Goal: Understand process/instructions

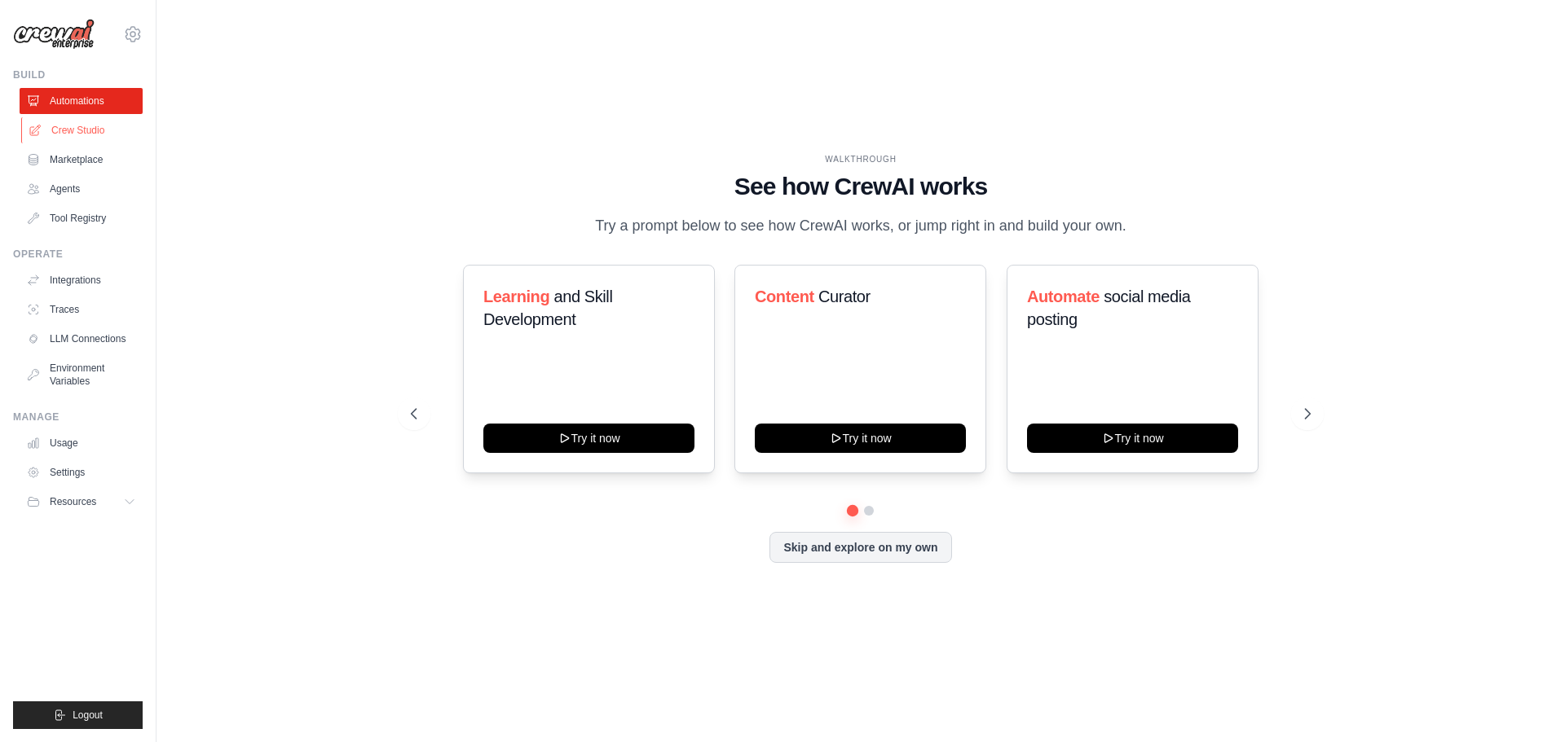
click at [70, 126] on link "Crew Studio" at bounding box center [82, 130] width 123 height 26
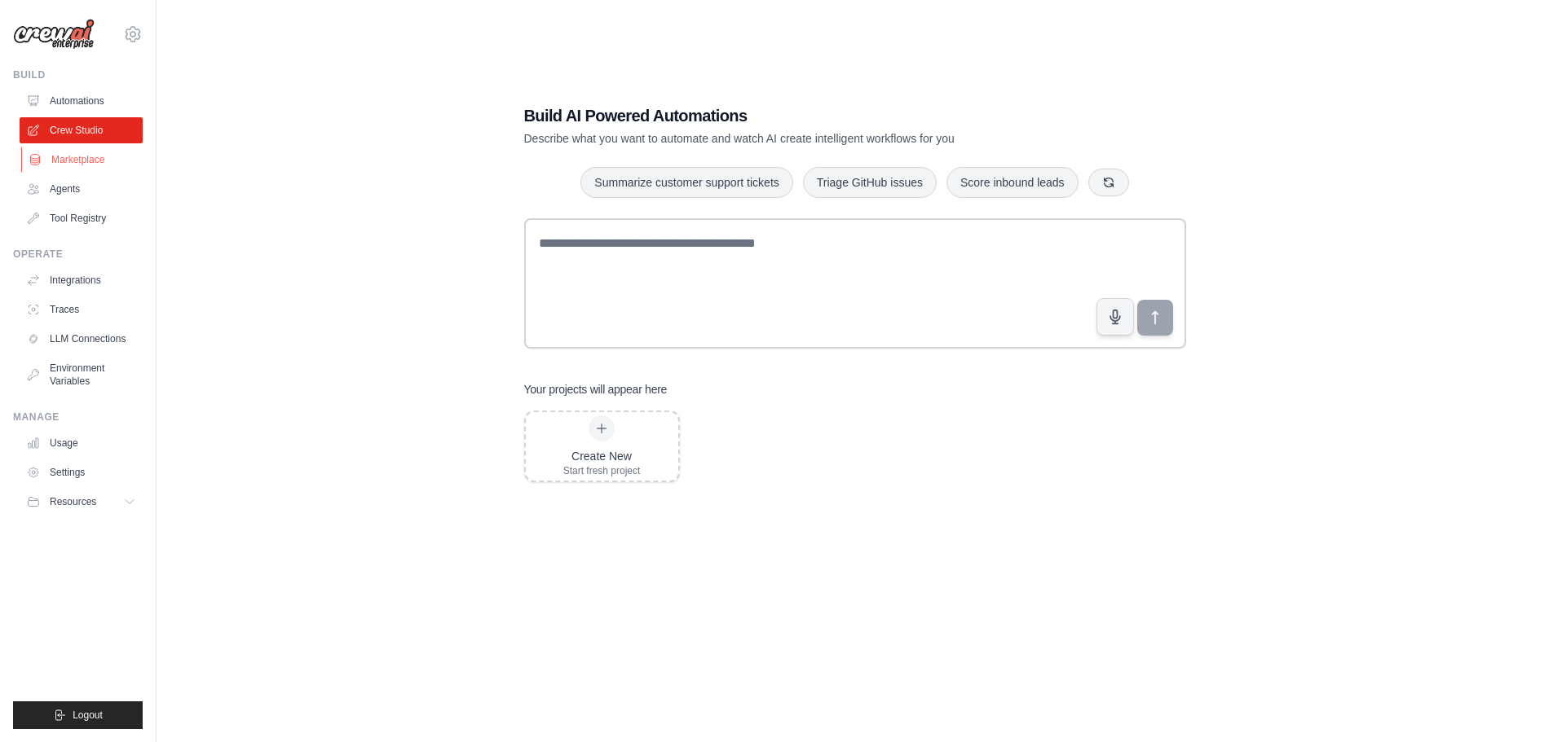
click at [81, 156] on link "Marketplace" at bounding box center [82, 160] width 123 height 26
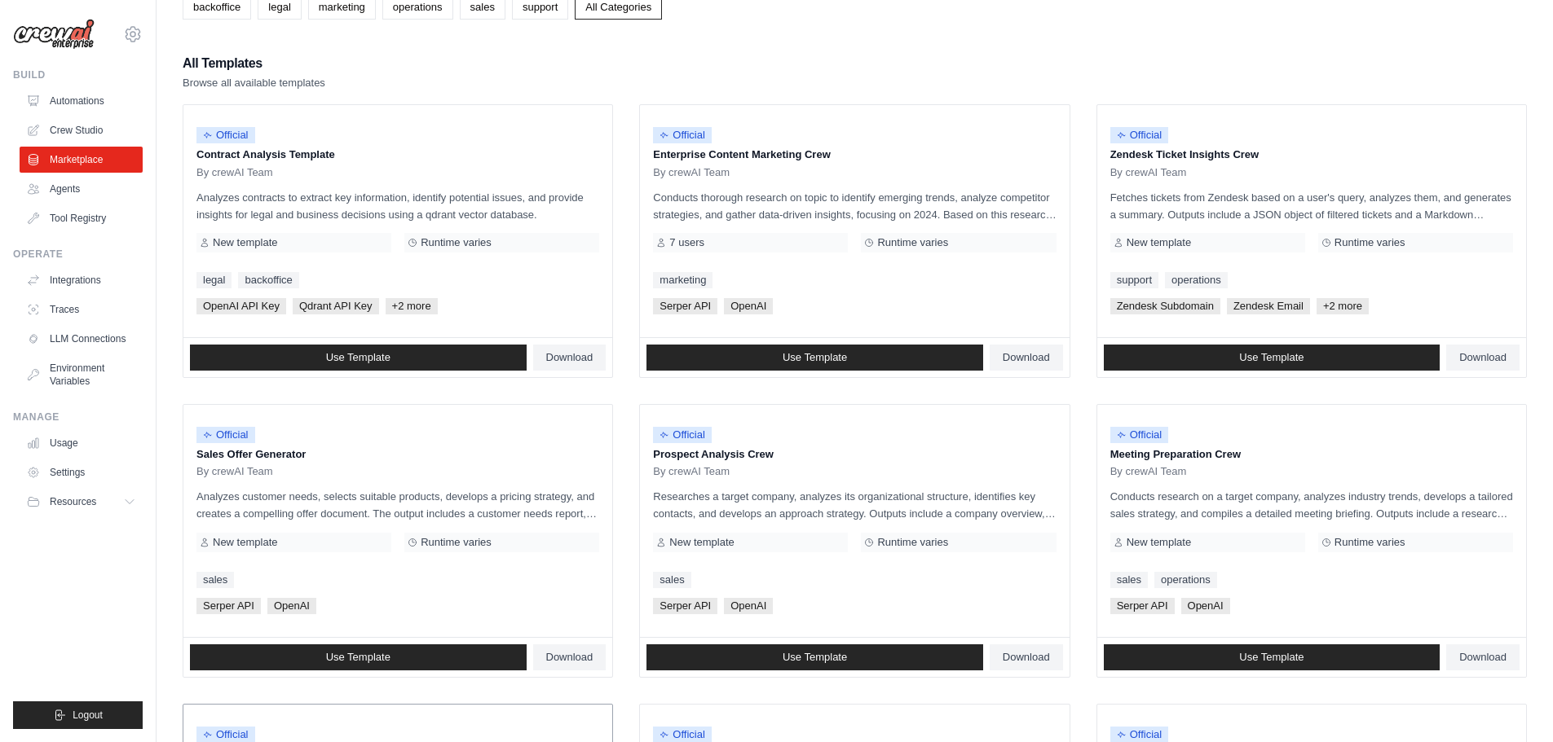
scroll to position [34, 0]
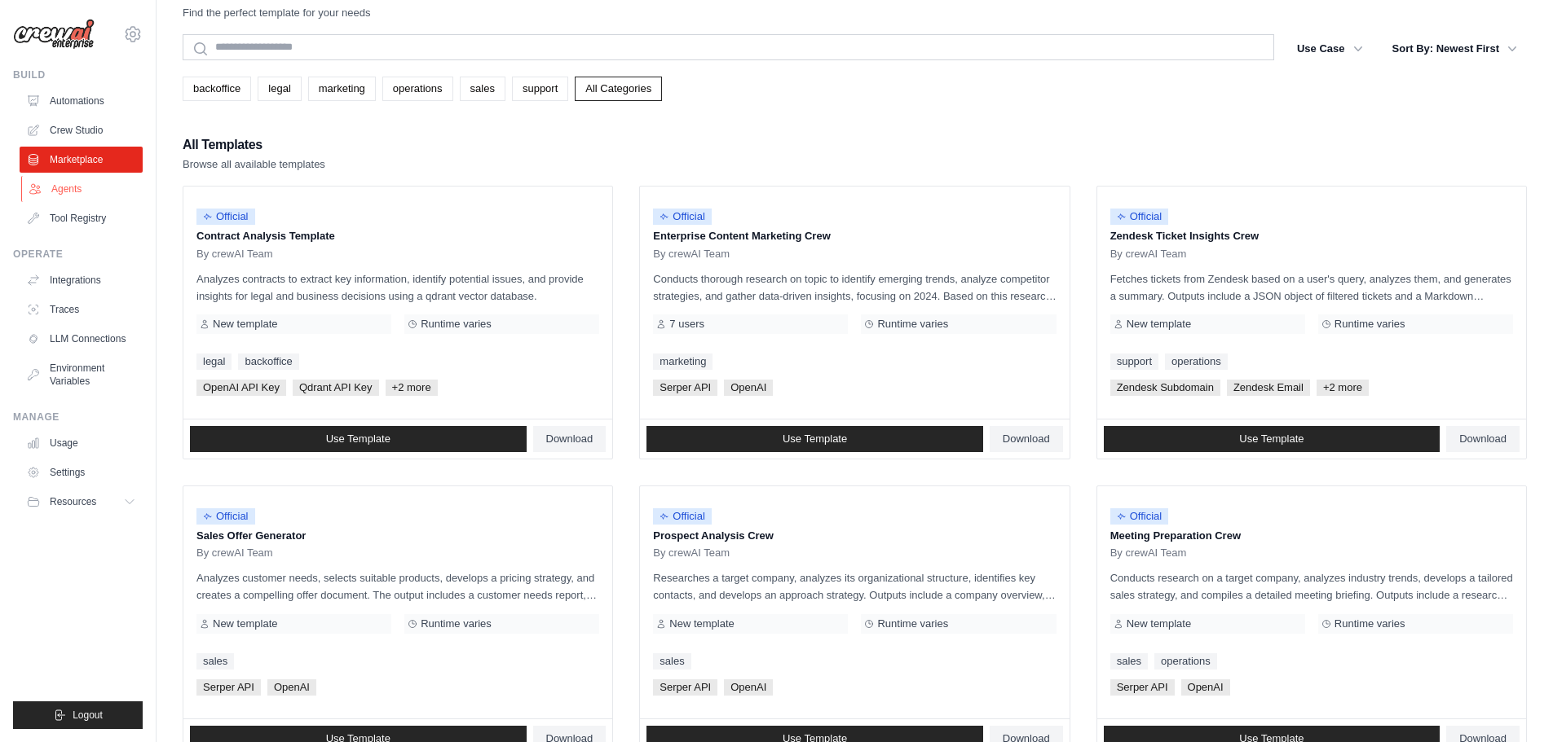
click at [53, 188] on link "Agents" at bounding box center [82, 189] width 123 height 26
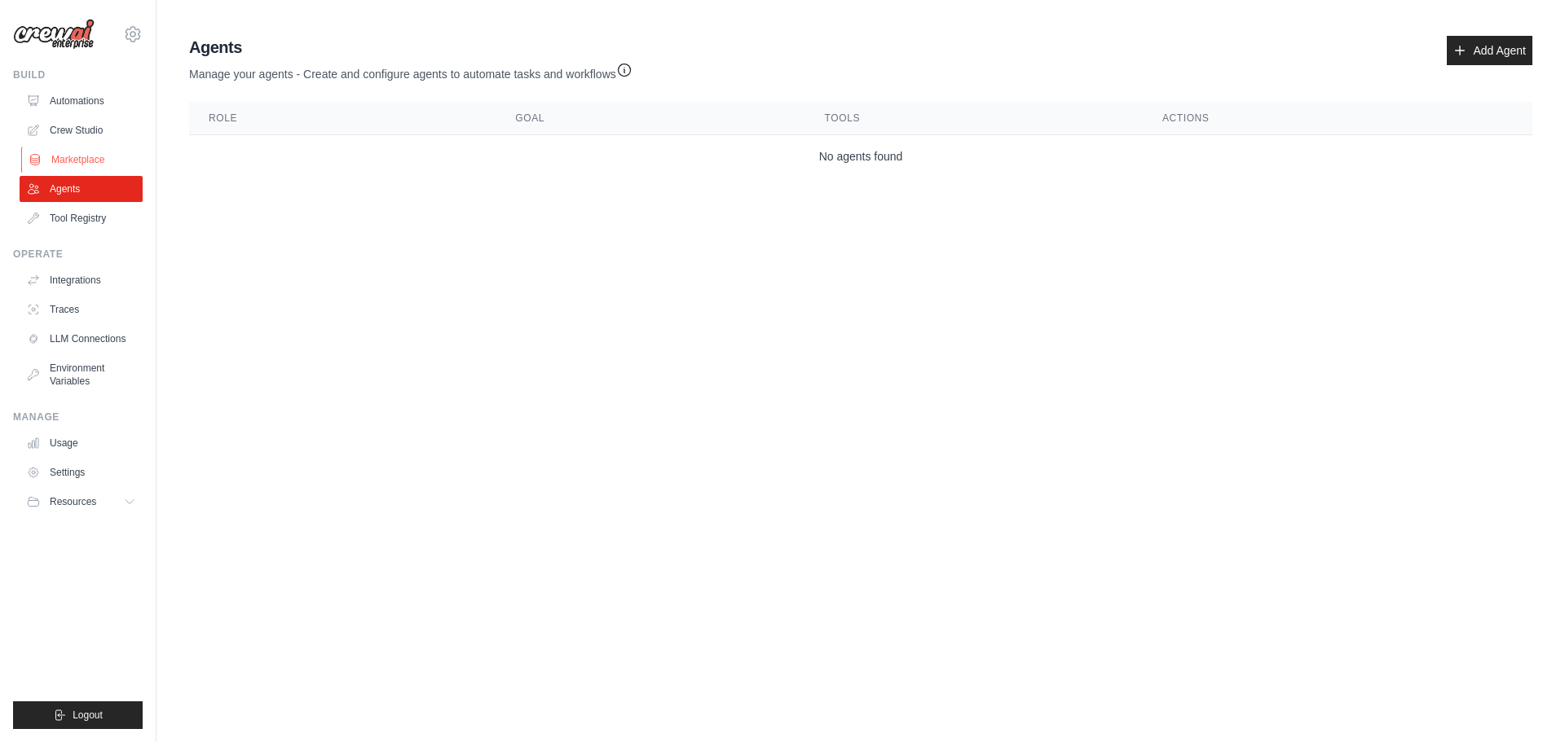
click at [65, 150] on link "Marketplace" at bounding box center [82, 160] width 123 height 26
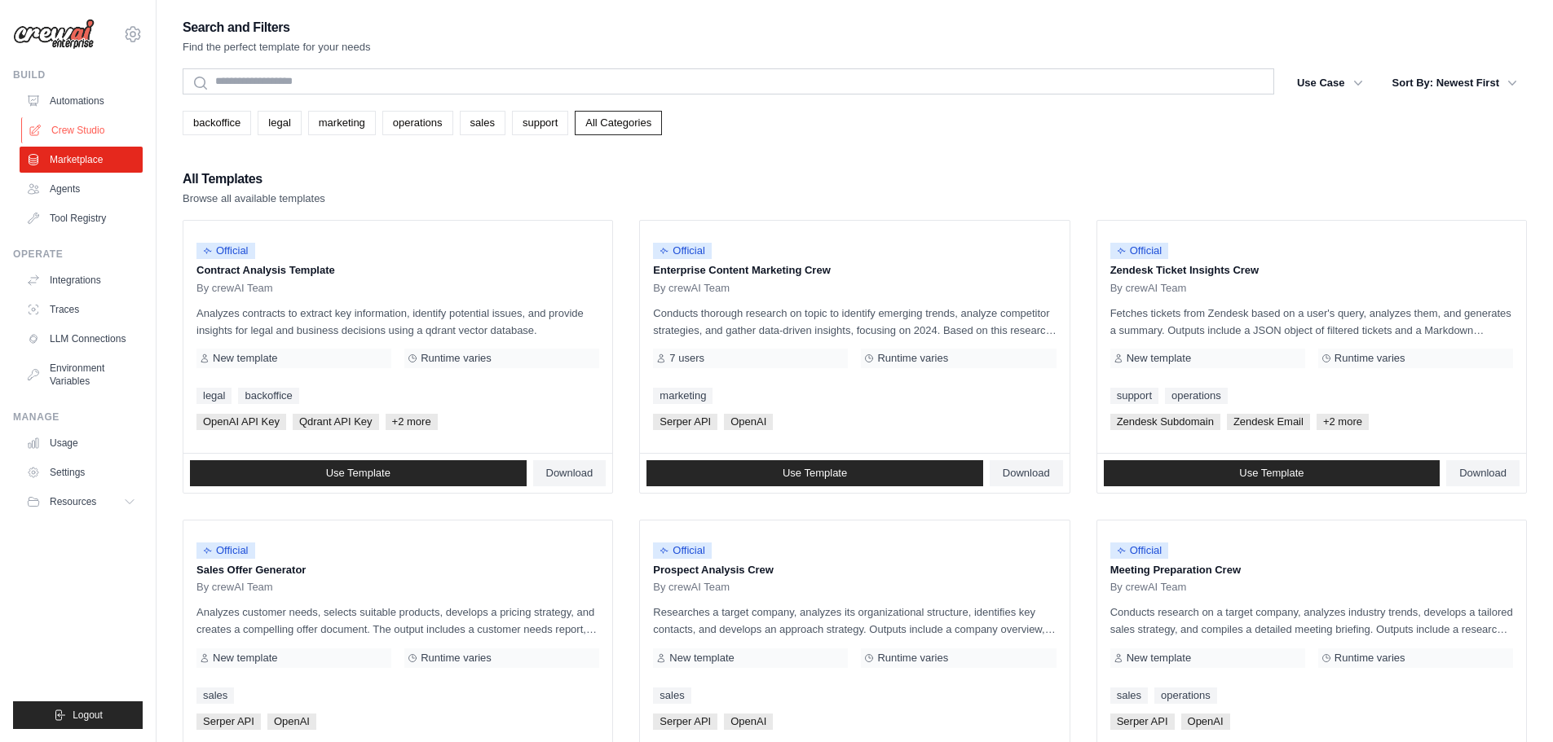
click at [75, 127] on link "Crew Studio" at bounding box center [82, 130] width 123 height 26
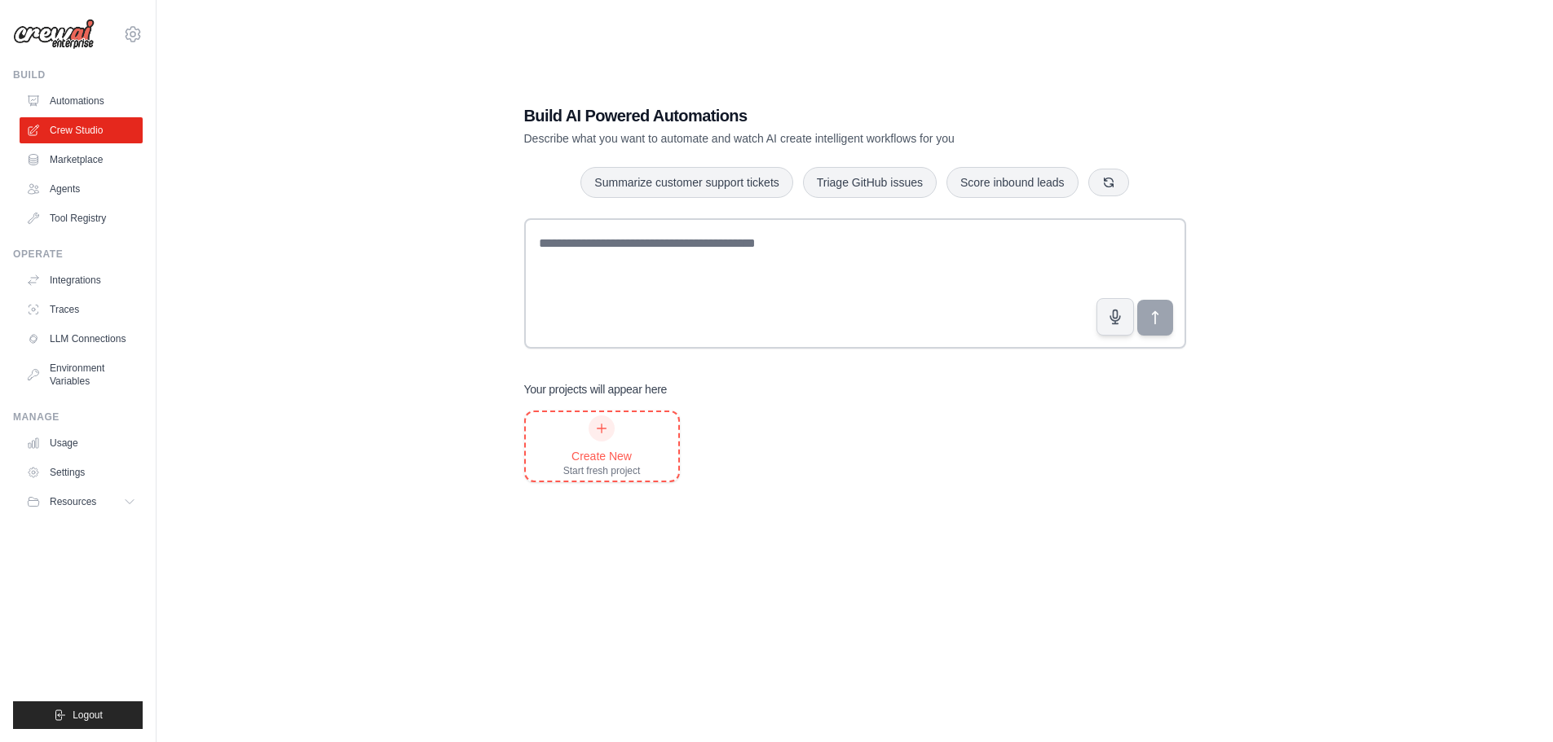
click at [594, 435] on div at bounding box center [601, 429] width 26 height 26
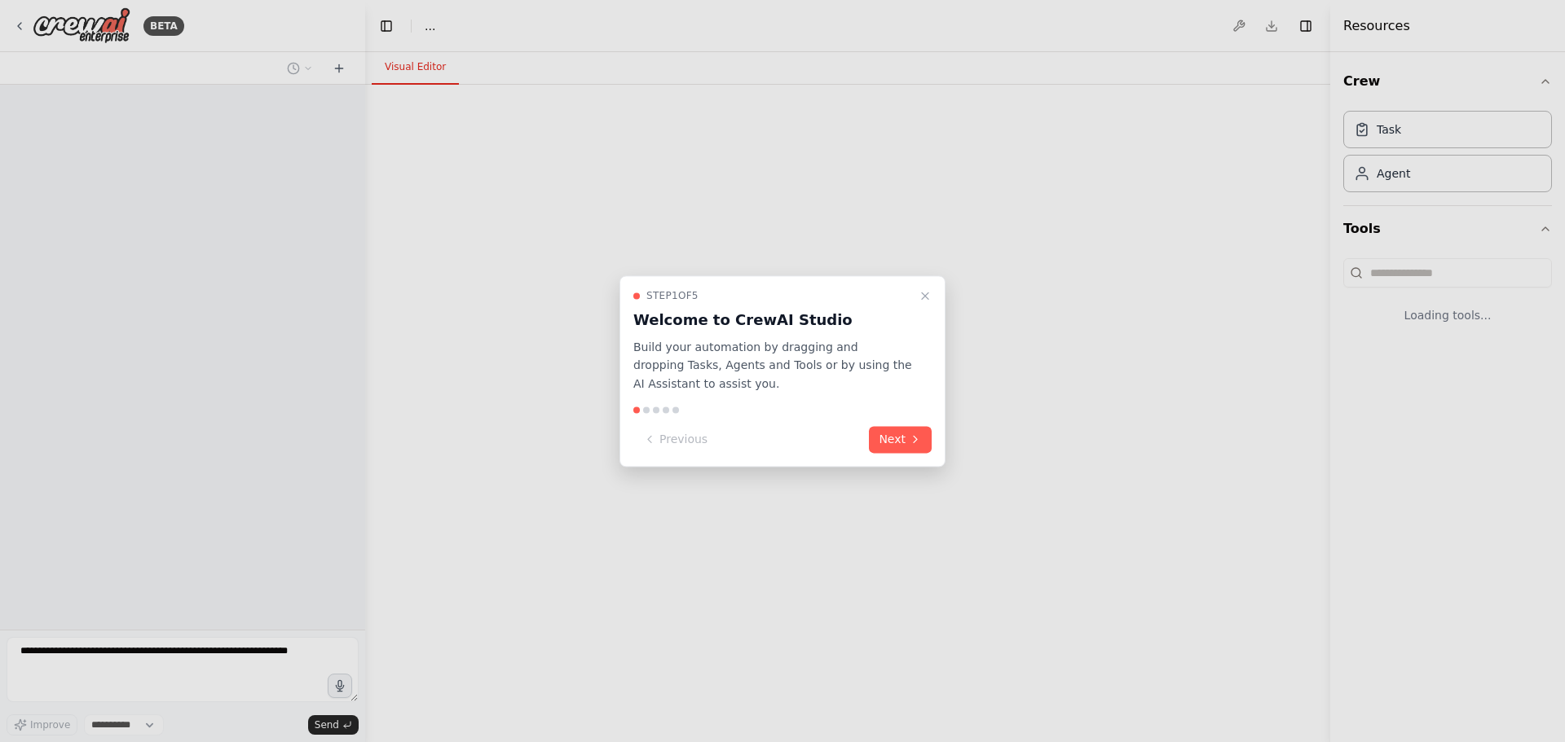
select select "****"
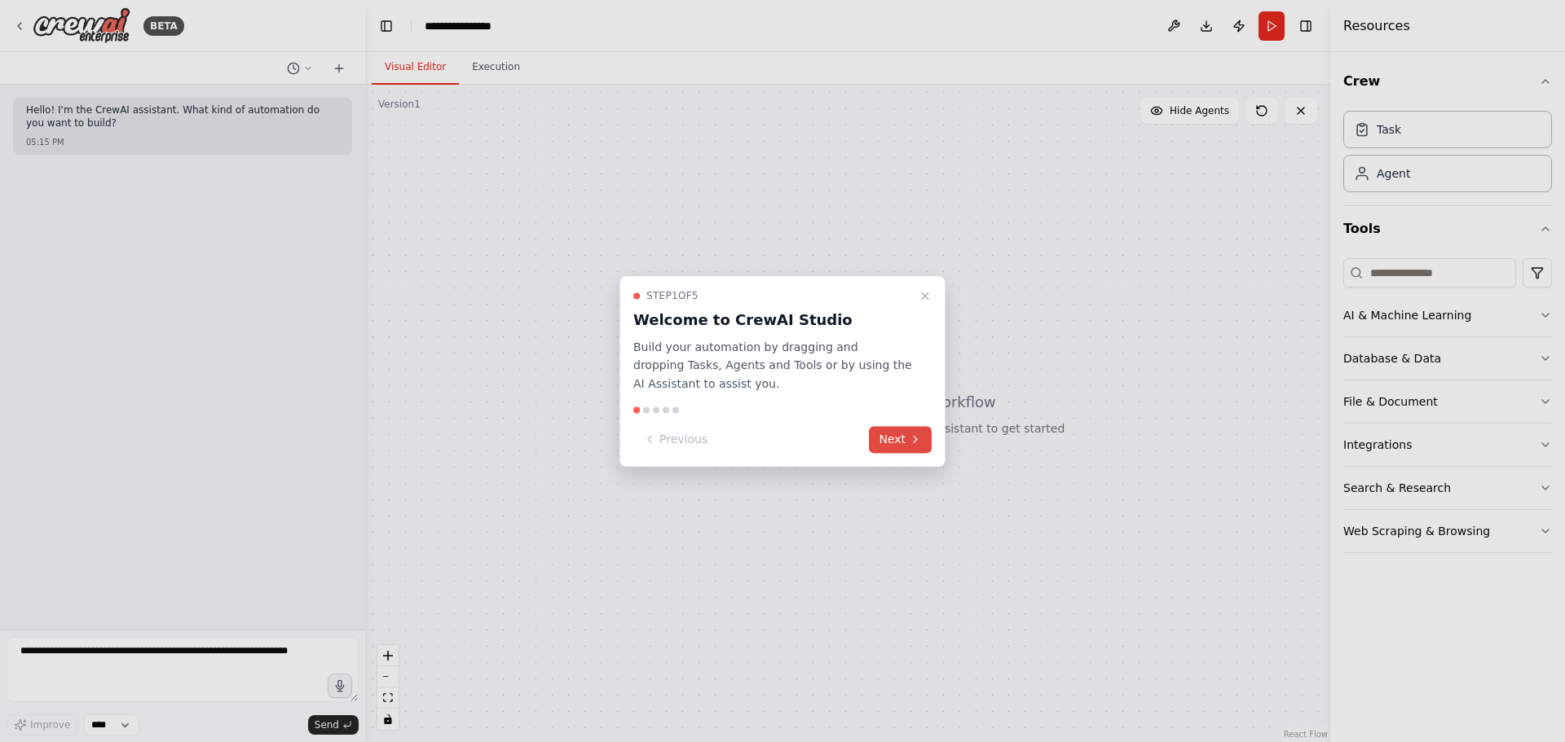
click at [916, 438] on icon at bounding box center [915, 440] width 3 height 7
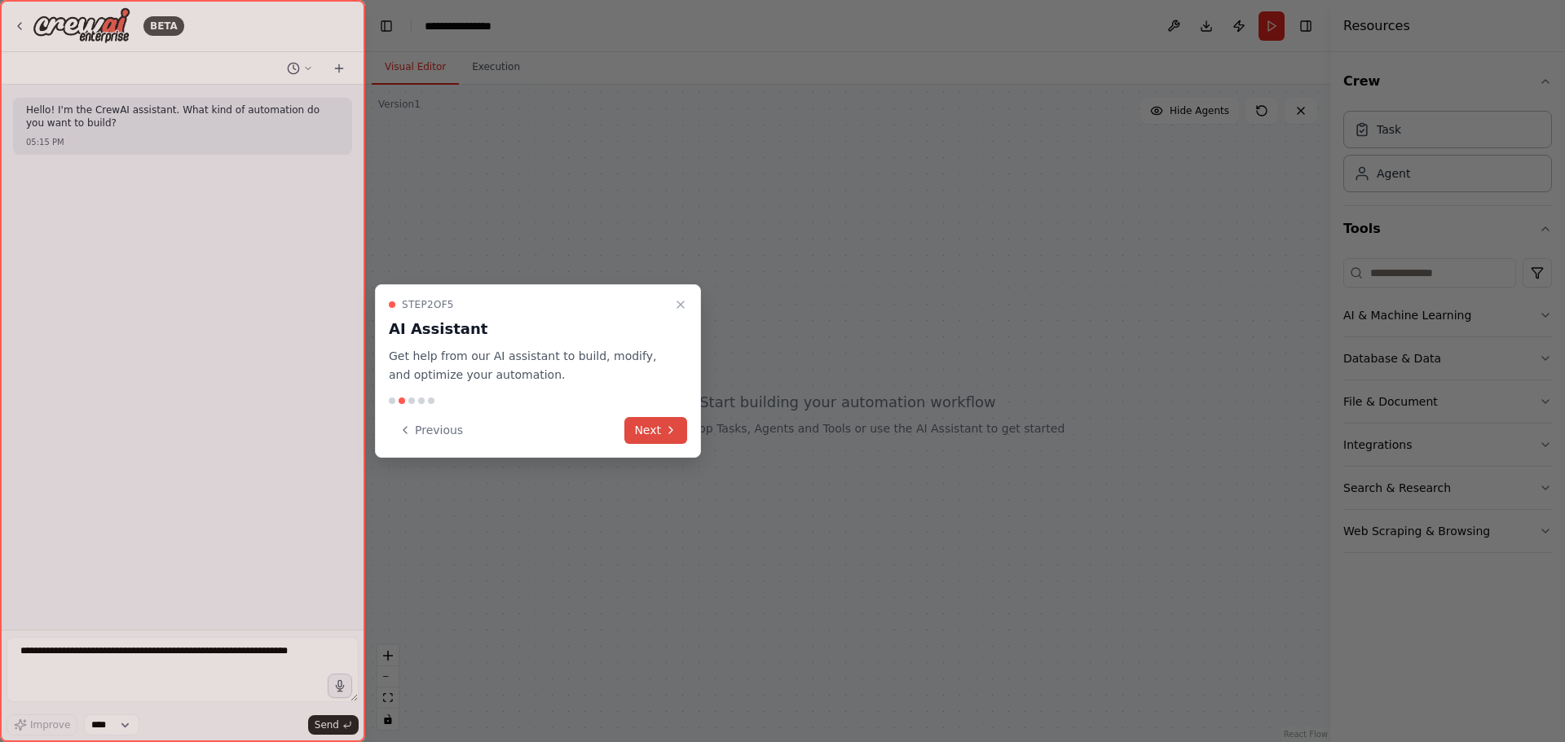
click at [659, 430] on button "Next" at bounding box center [655, 430] width 63 height 27
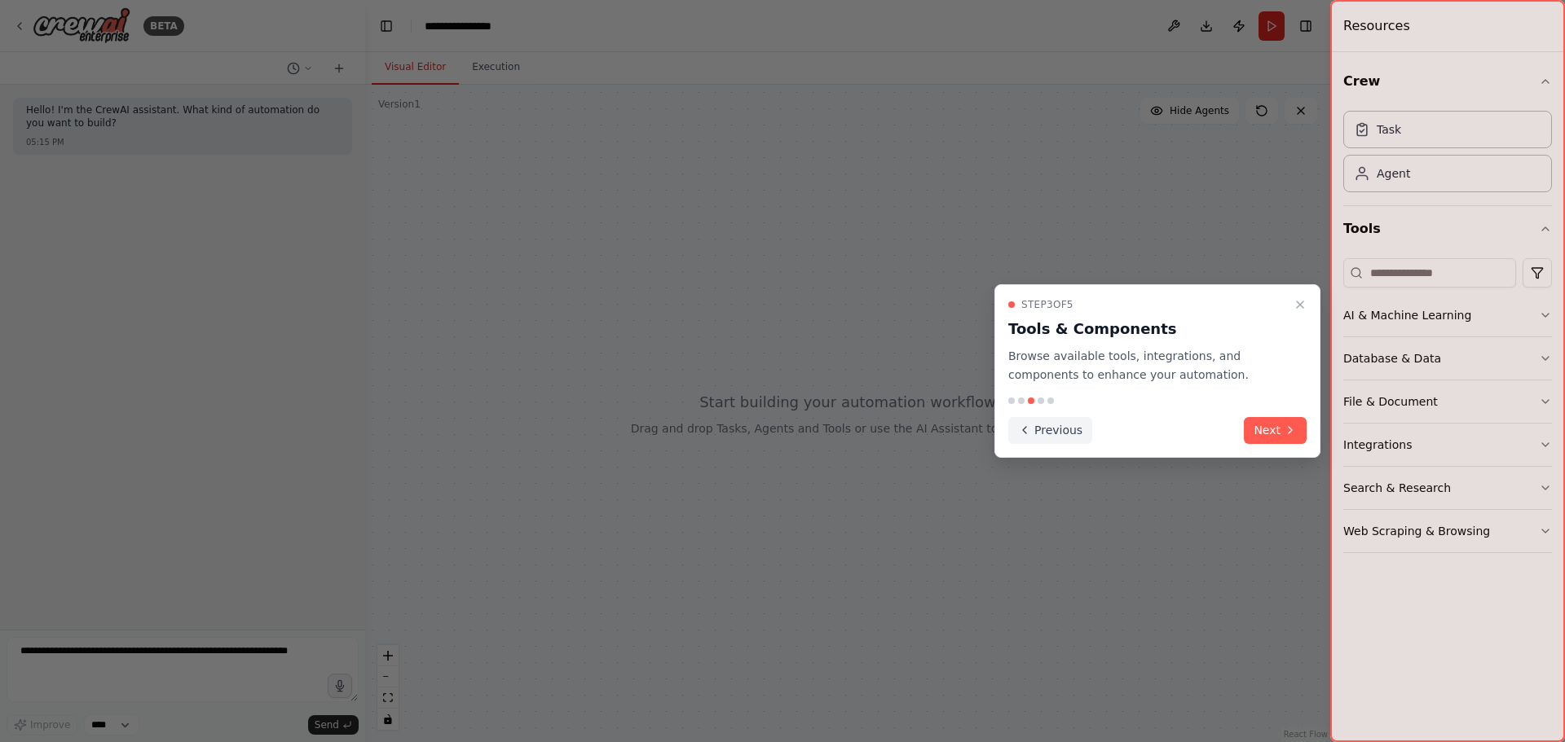
click at [1029, 438] on button "Previous" at bounding box center [1050, 430] width 84 height 27
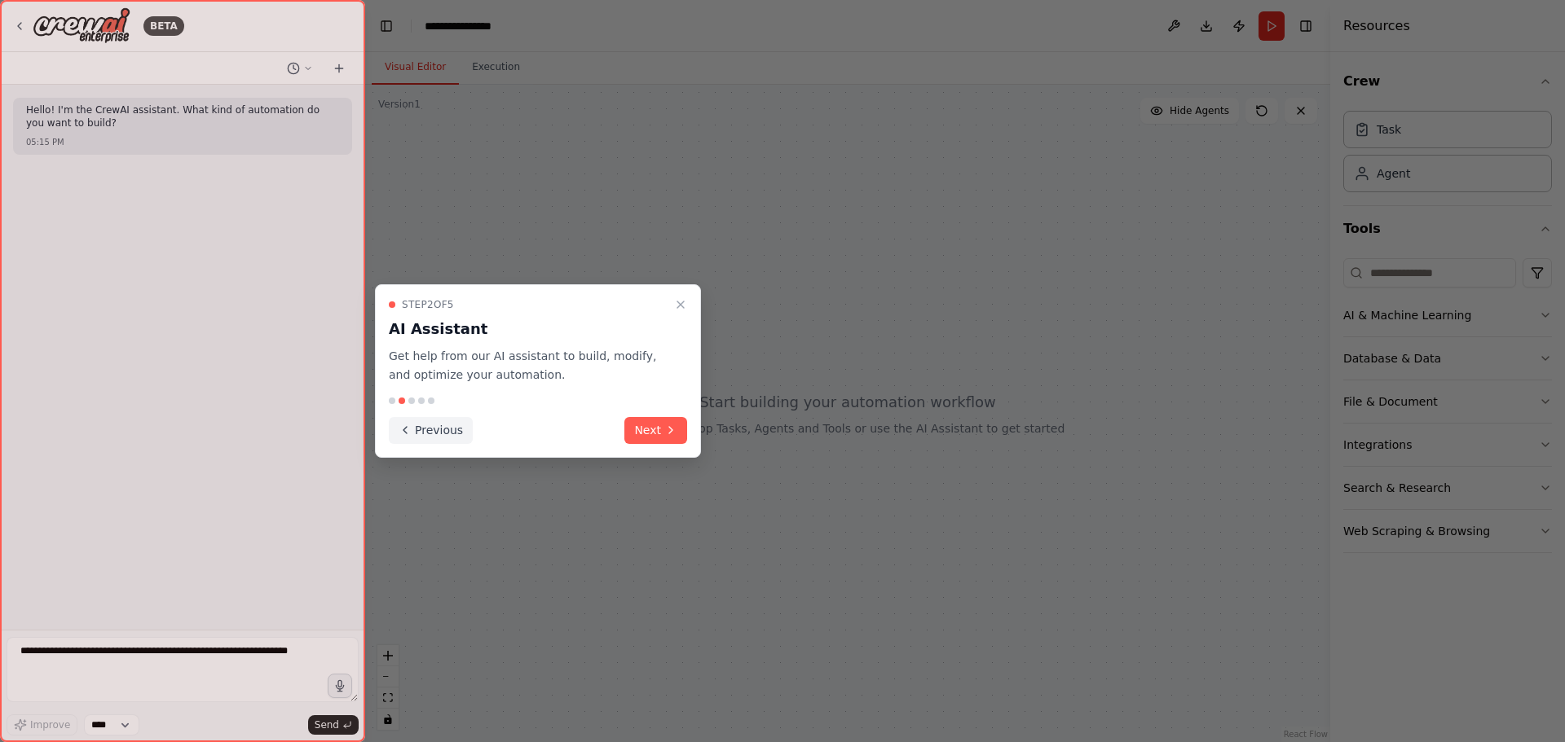
click at [430, 433] on button "Previous" at bounding box center [431, 430] width 84 height 27
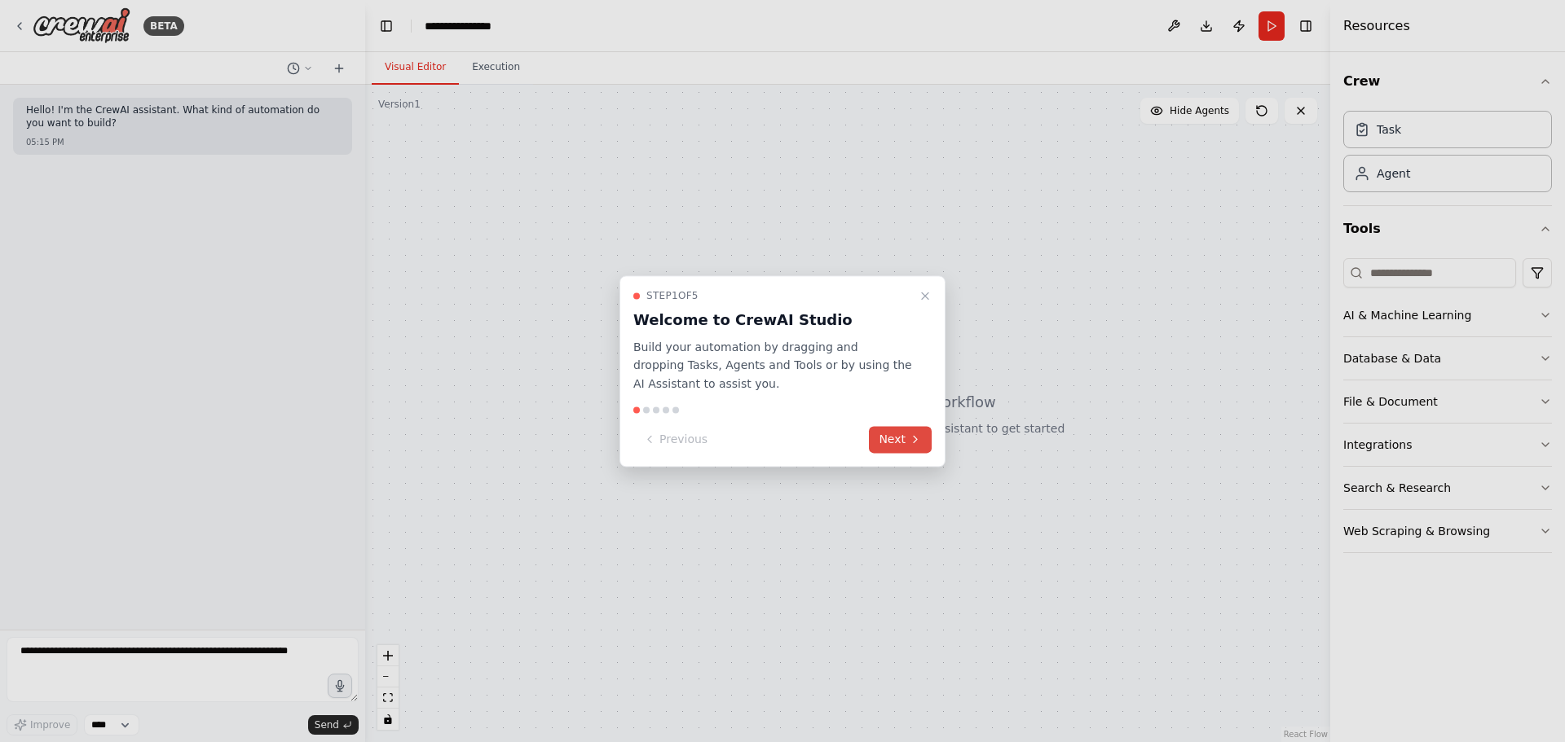
click at [906, 444] on button "Next" at bounding box center [900, 439] width 63 height 27
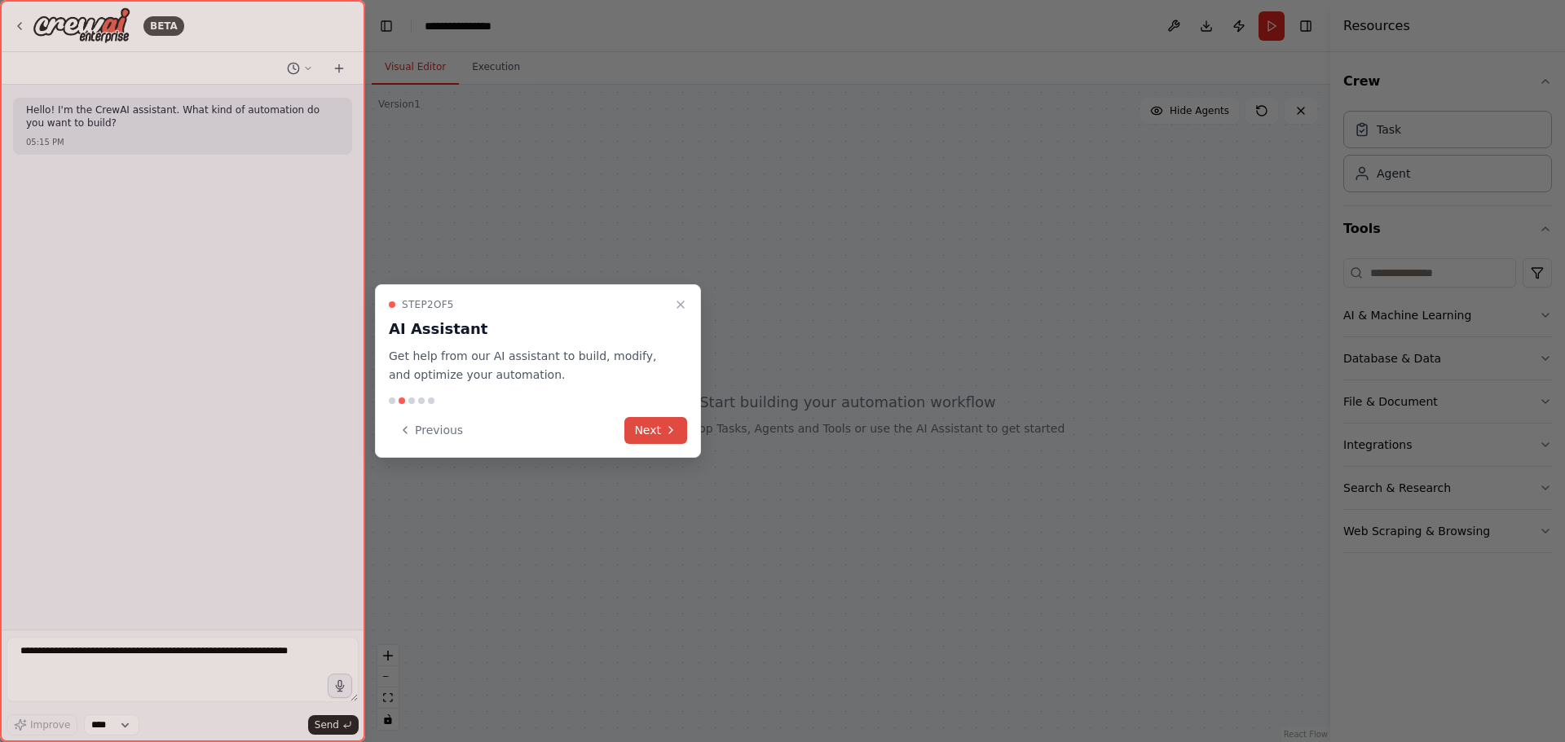
click at [652, 423] on button "Next" at bounding box center [655, 430] width 63 height 27
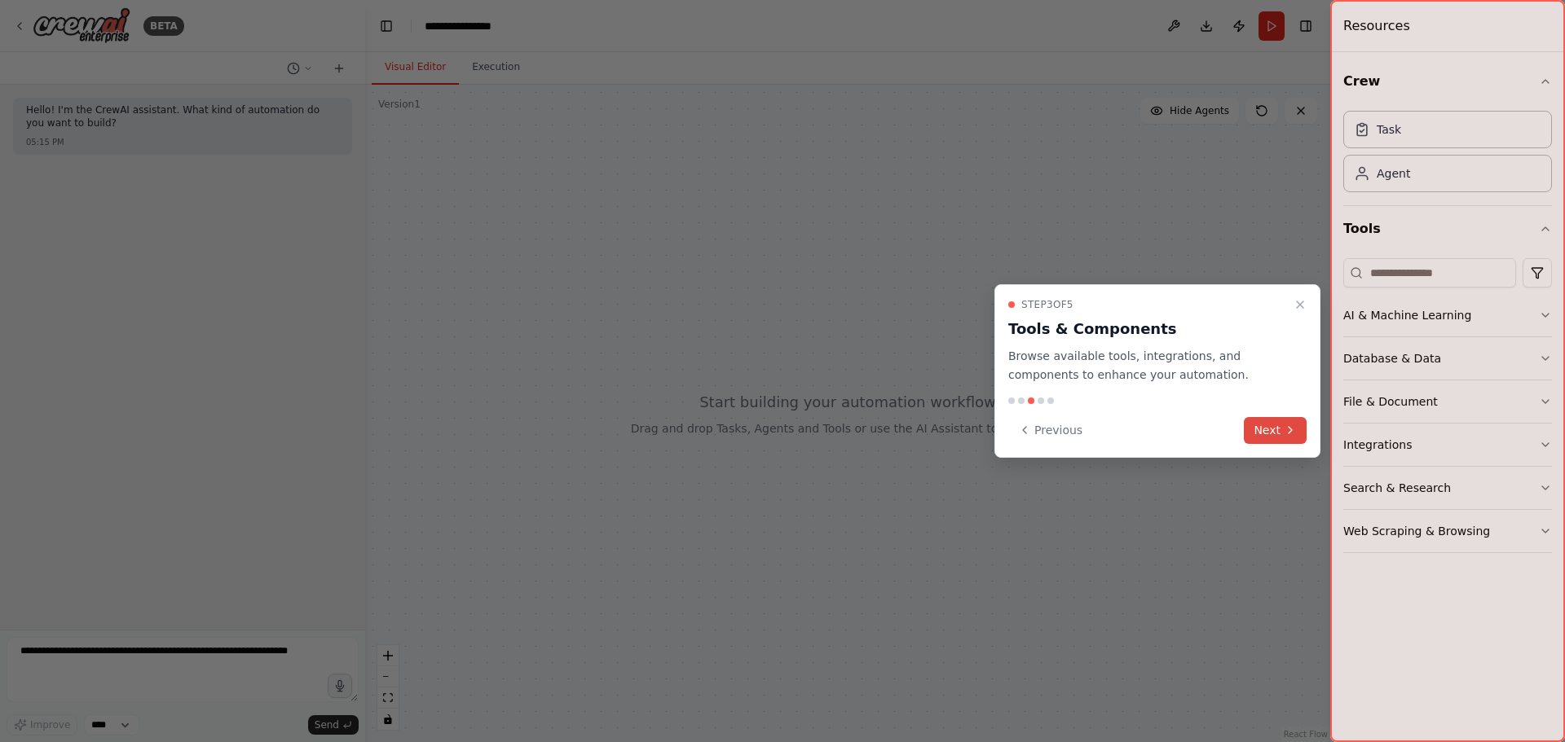
click at [1278, 429] on button "Next" at bounding box center [1275, 430] width 63 height 27
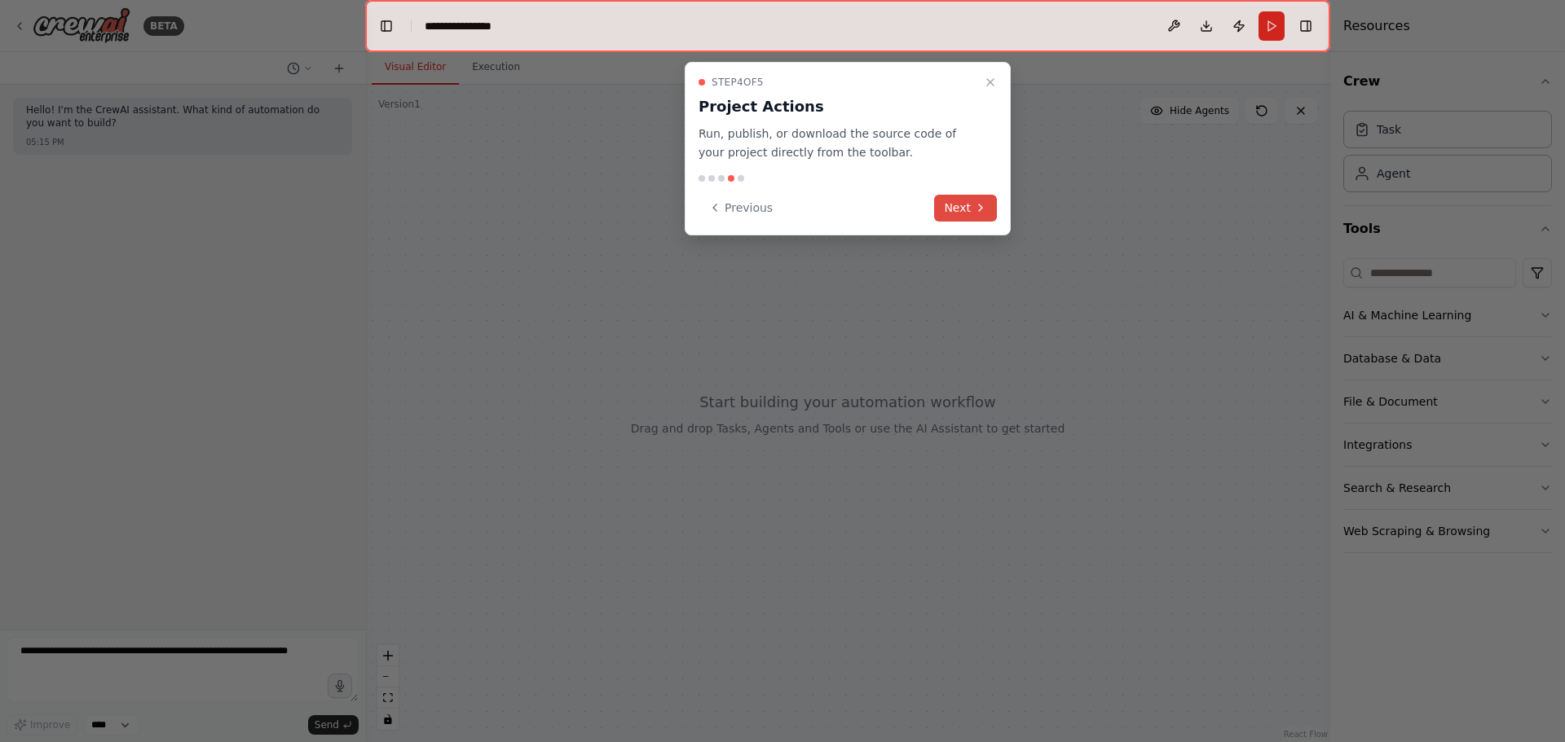
click at [968, 209] on button "Next" at bounding box center [965, 208] width 63 height 27
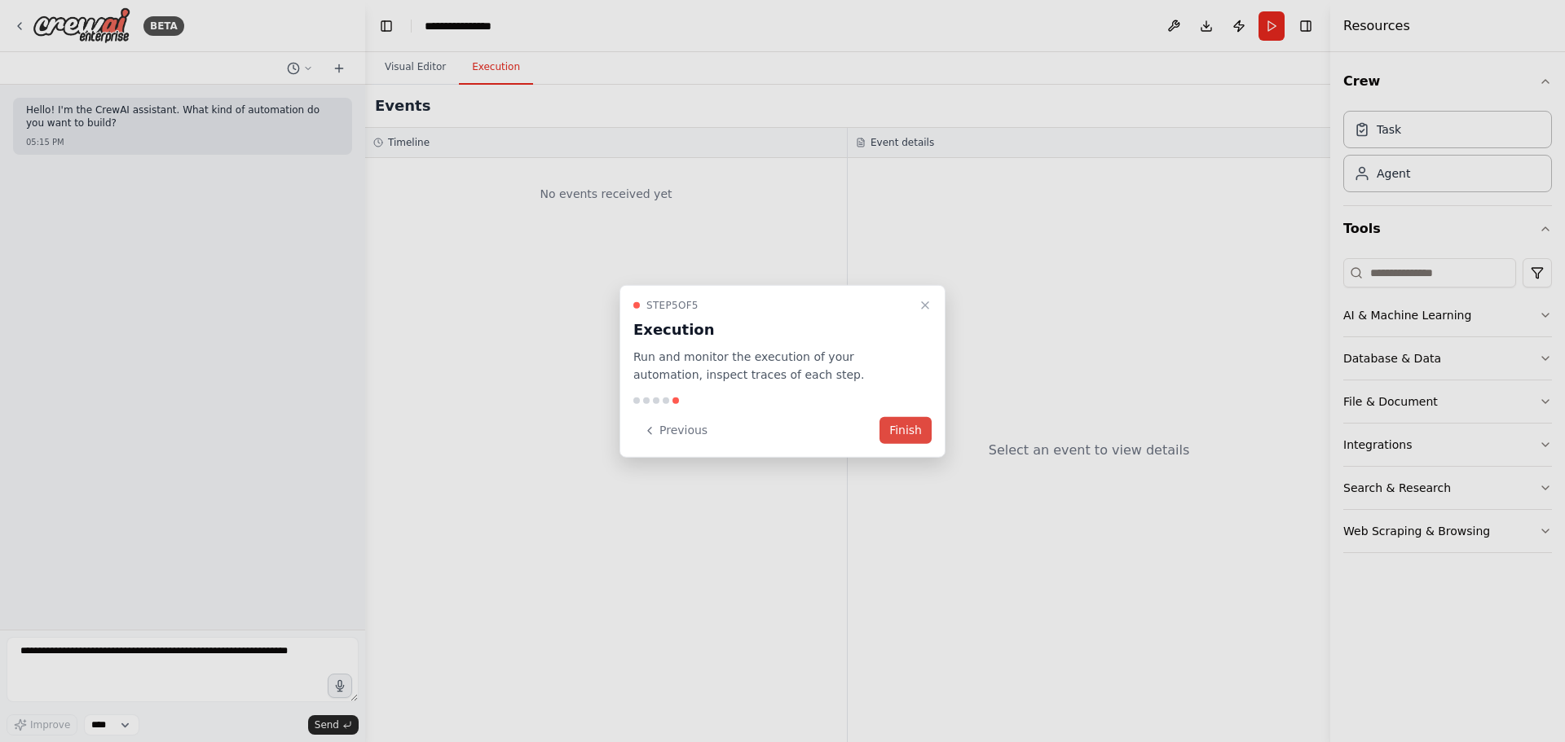
click at [914, 433] on button "Finish" at bounding box center [905, 430] width 52 height 27
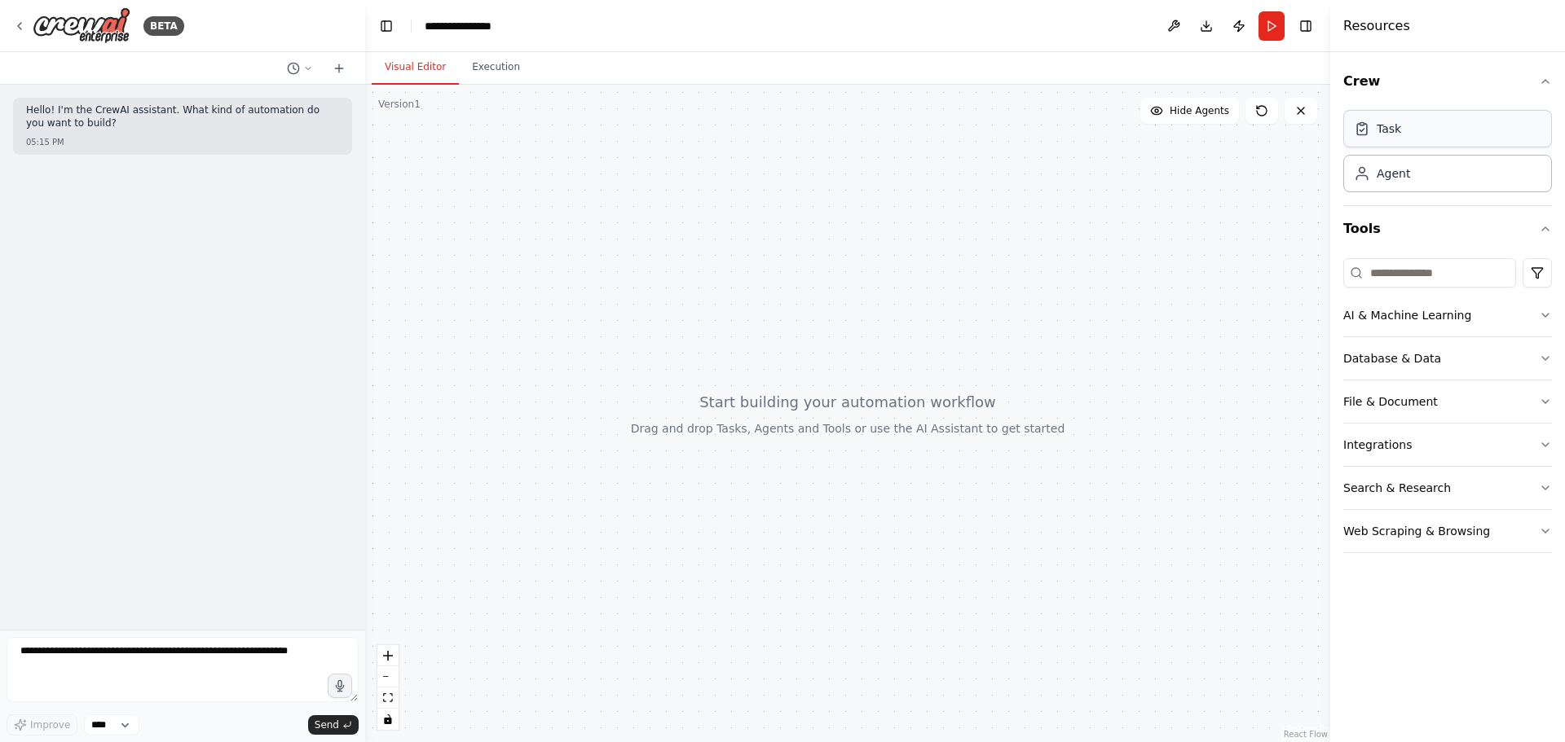
click at [1407, 126] on div "Task" at bounding box center [1447, 128] width 209 height 37
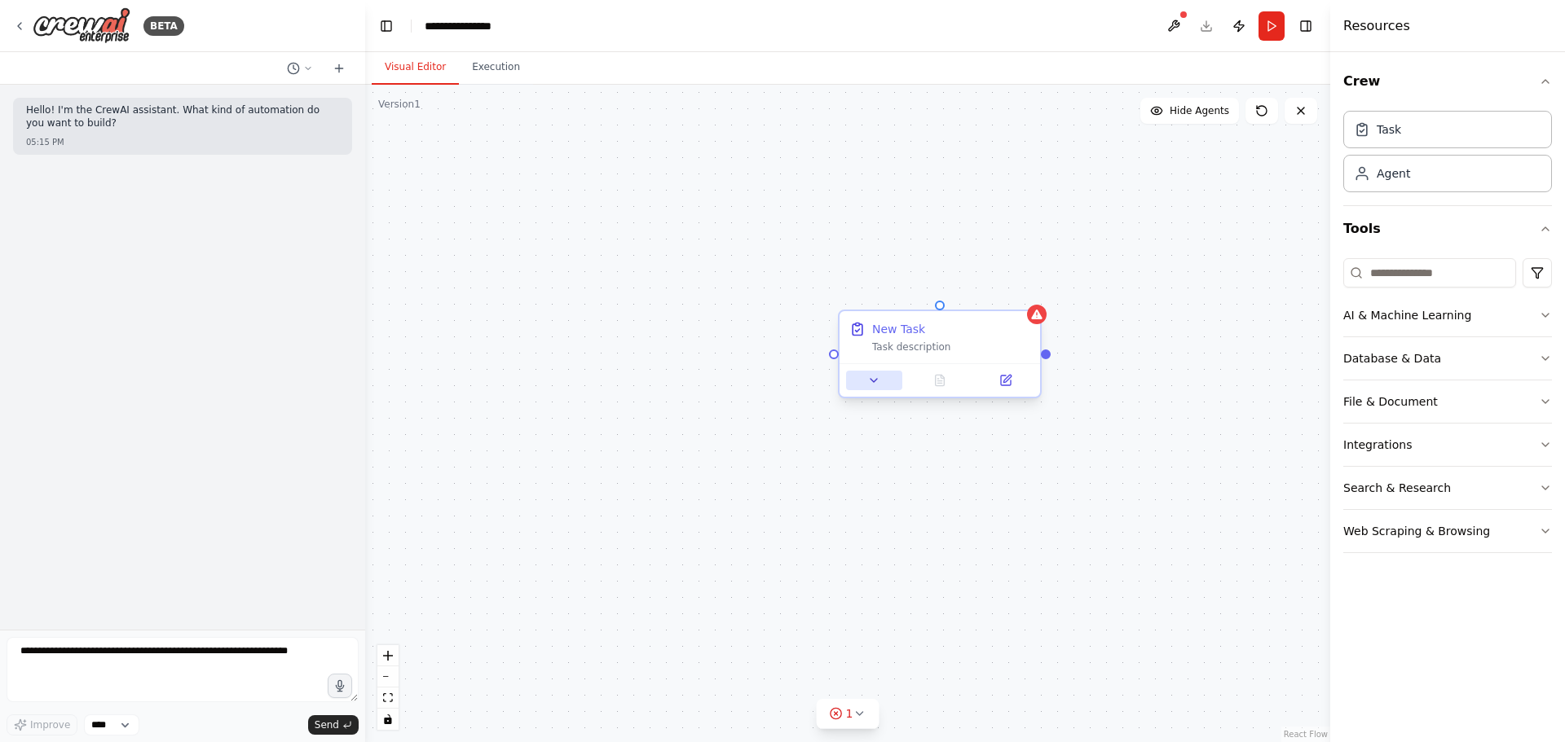
click at [877, 384] on icon at bounding box center [873, 380] width 13 height 13
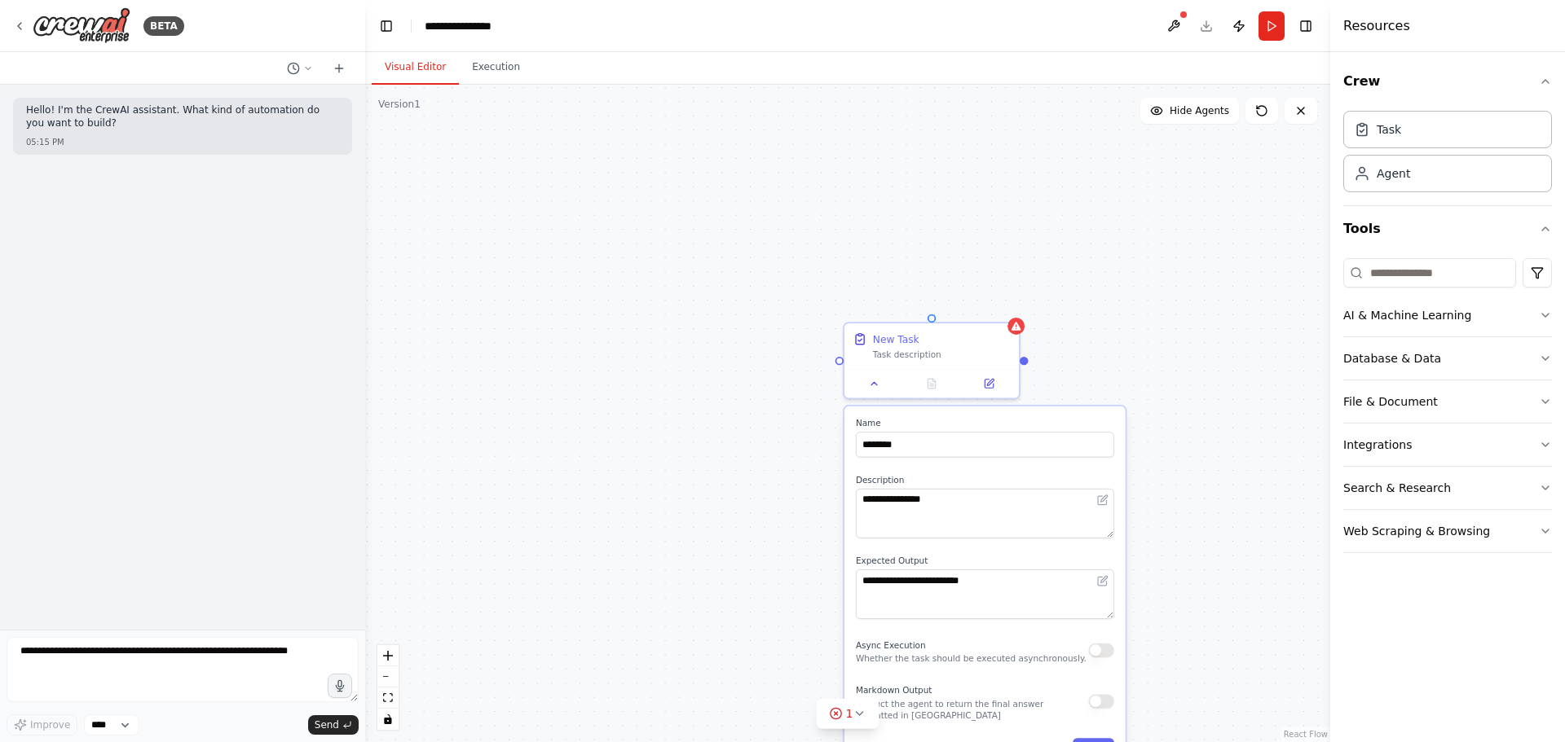
click at [1137, 289] on div "**********" at bounding box center [847, 414] width 965 height 658
